Goal: Task Accomplishment & Management: Use online tool/utility

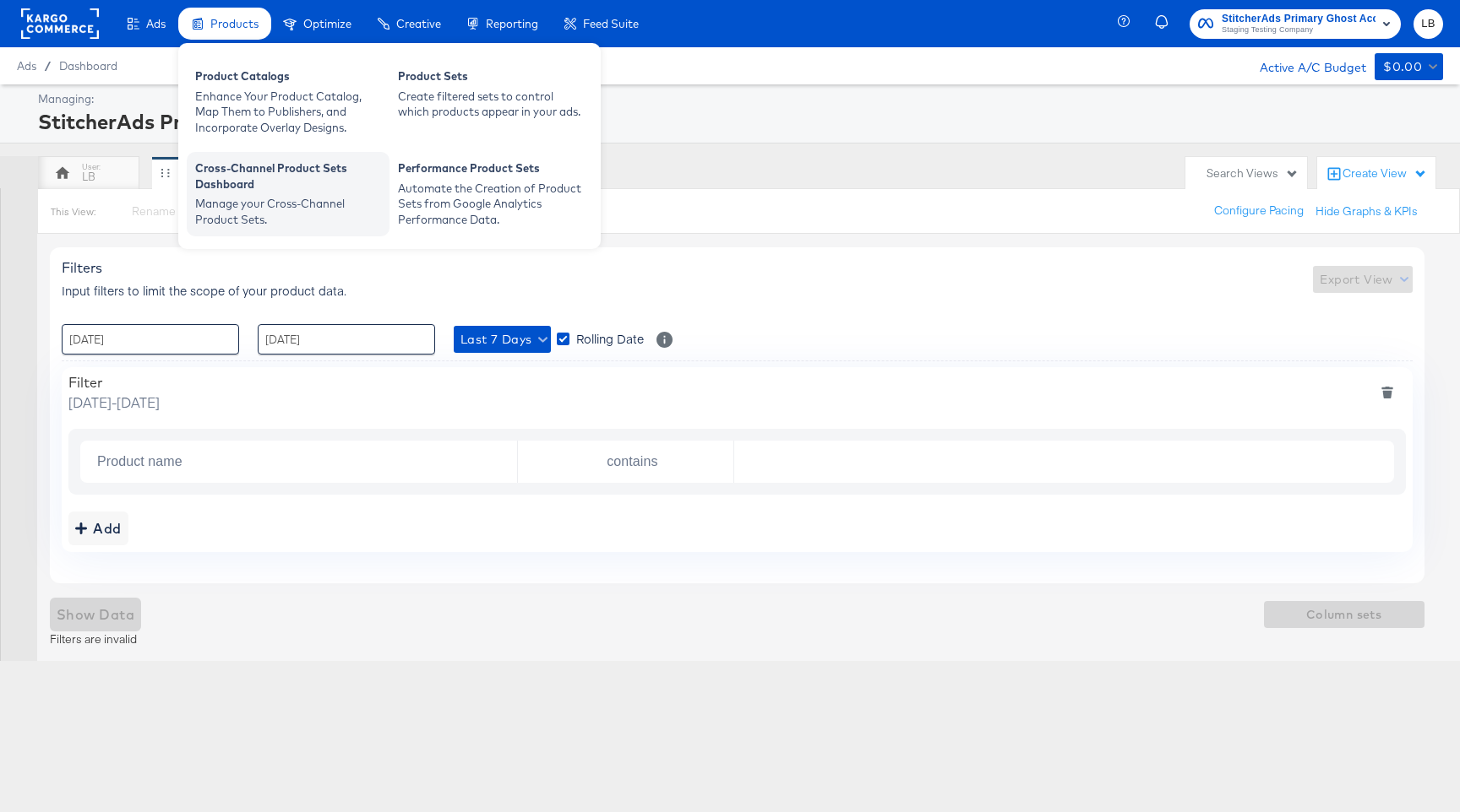
click at [273, 204] on div "Manage your Cross-Channel Product Sets." at bounding box center [288, 211] width 186 height 31
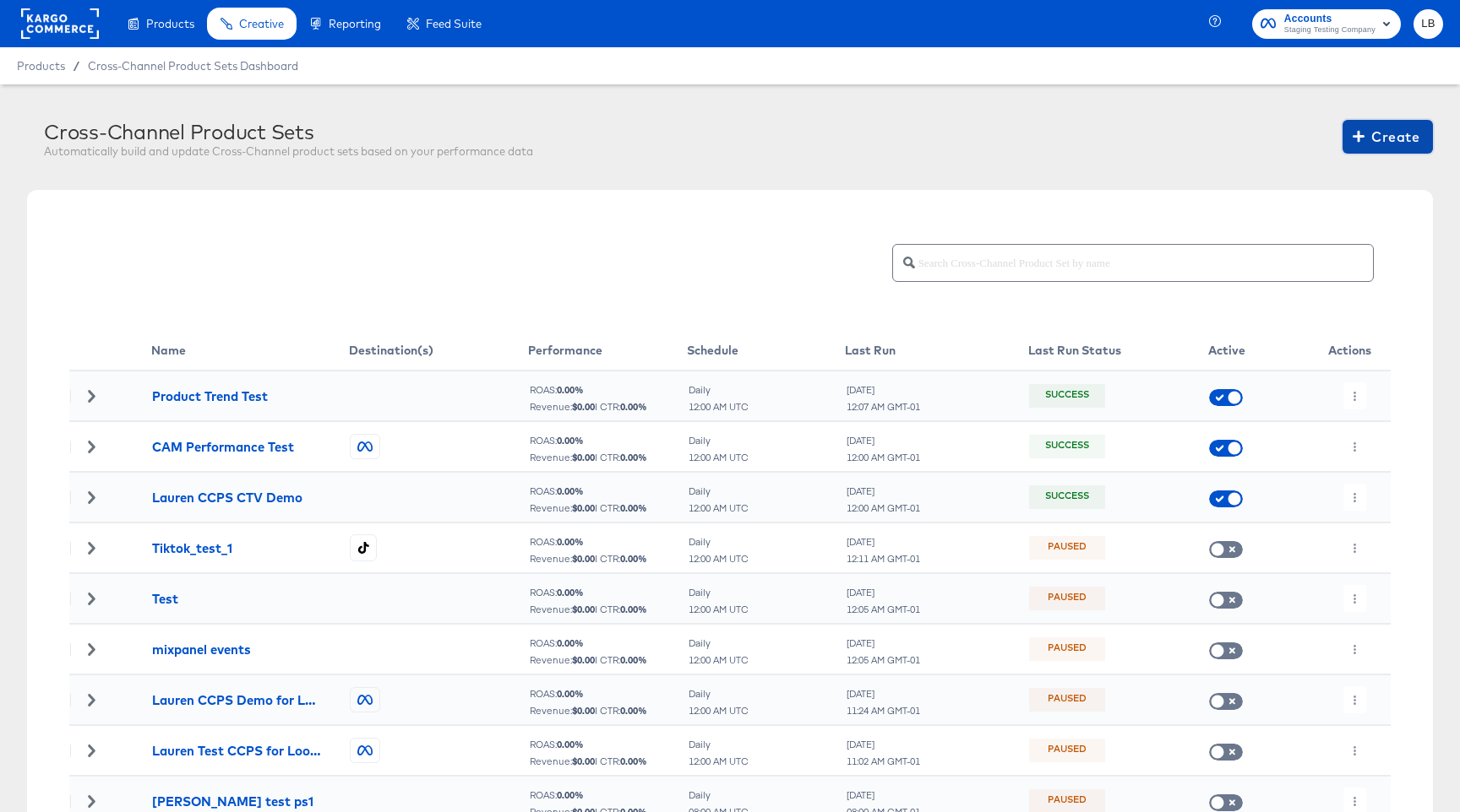
click at [1365, 140] on span "Create" at bounding box center [1387, 137] width 63 height 24
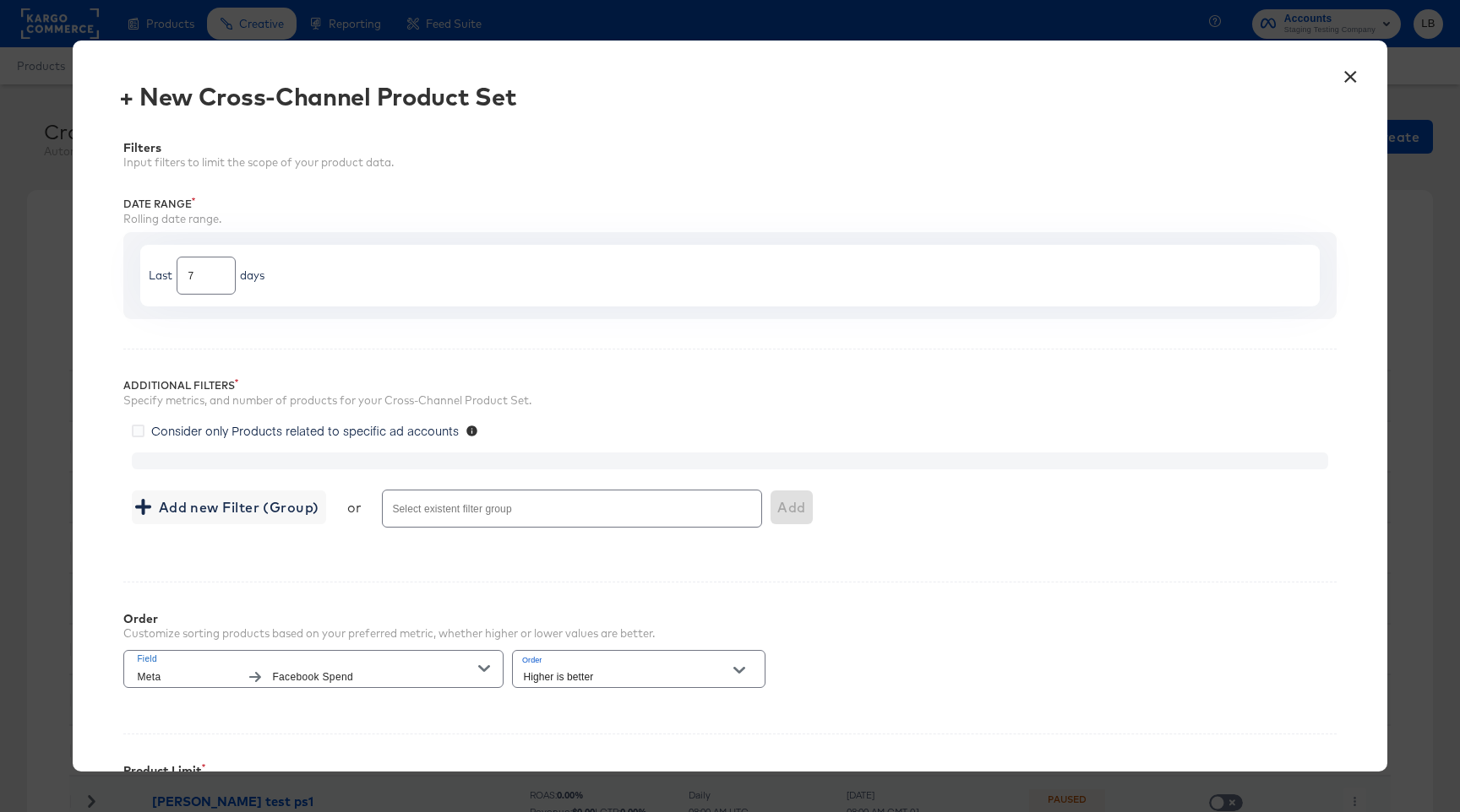
click at [1350, 73] on button "×" at bounding box center [1351, 72] width 30 height 30
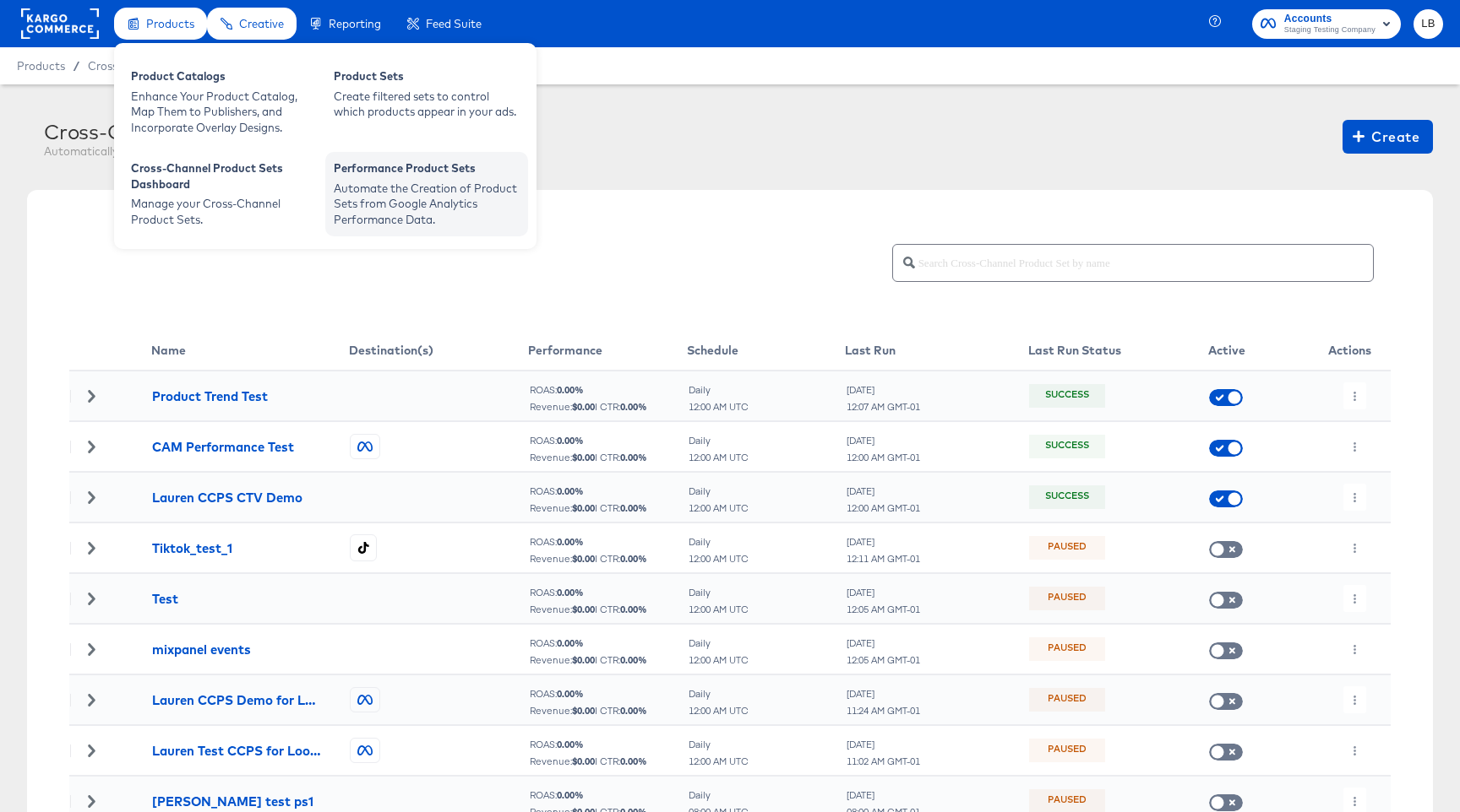
click at [374, 182] on div "Automate the Creation of Product Sets from Google Analytics Performance Data." at bounding box center [427, 204] width 186 height 47
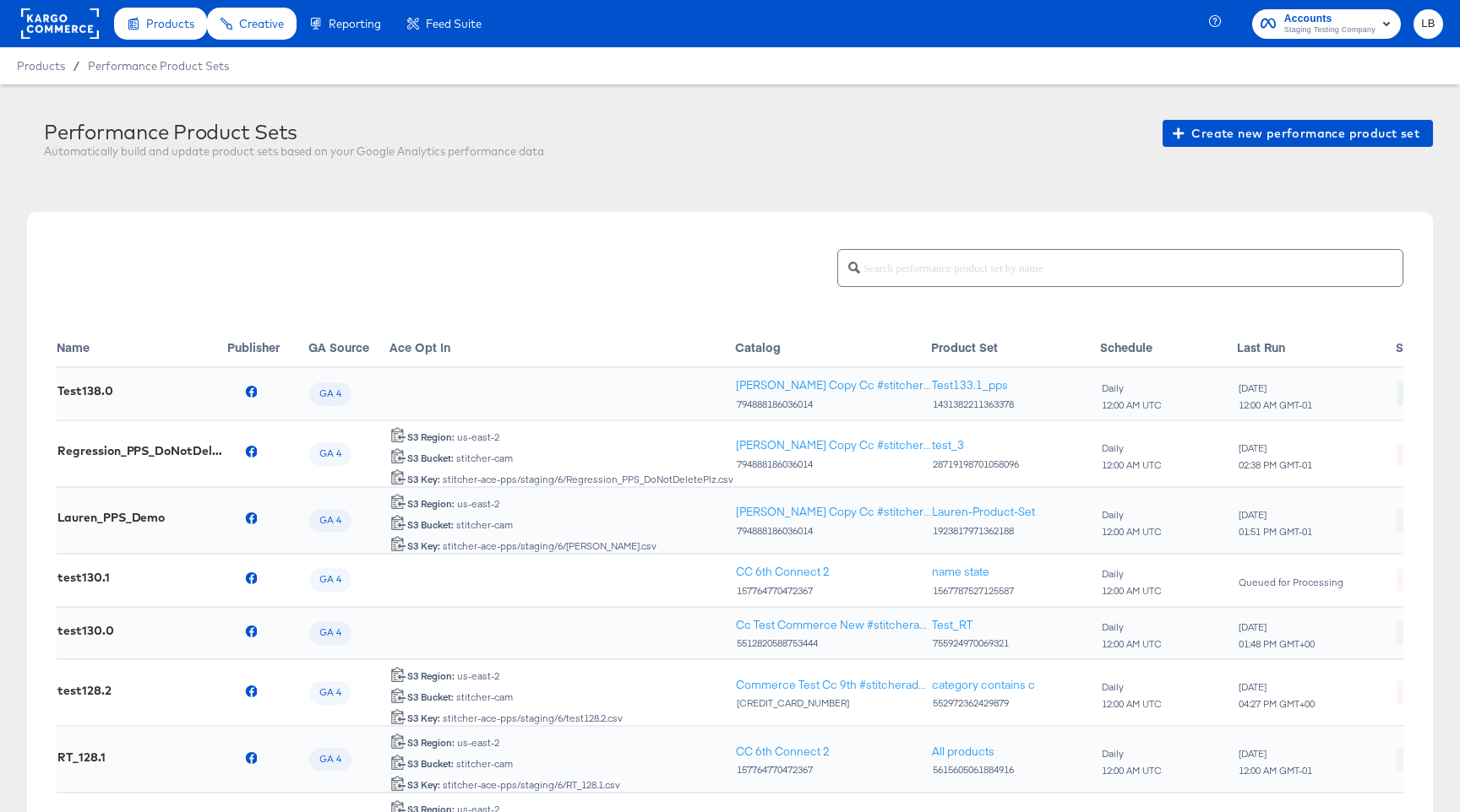
click at [1247, 147] on div "Create new performance product set" at bounding box center [1297, 142] width 271 height 45
click at [1255, 137] on span "Create new performance product set" at bounding box center [1297, 133] width 243 height 21
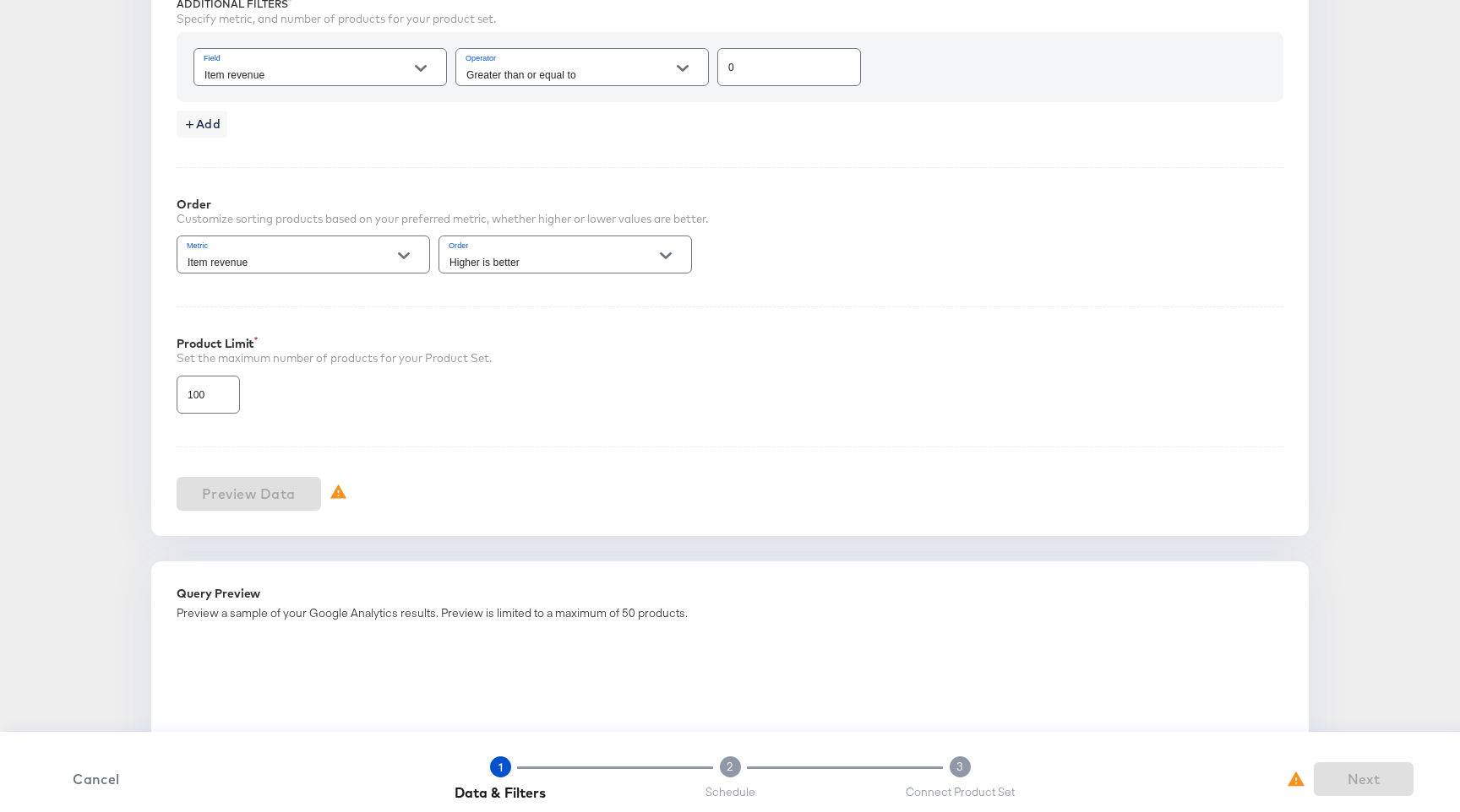
scroll to position [805, 0]
